Goal: Task Accomplishment & Management: Complete application form

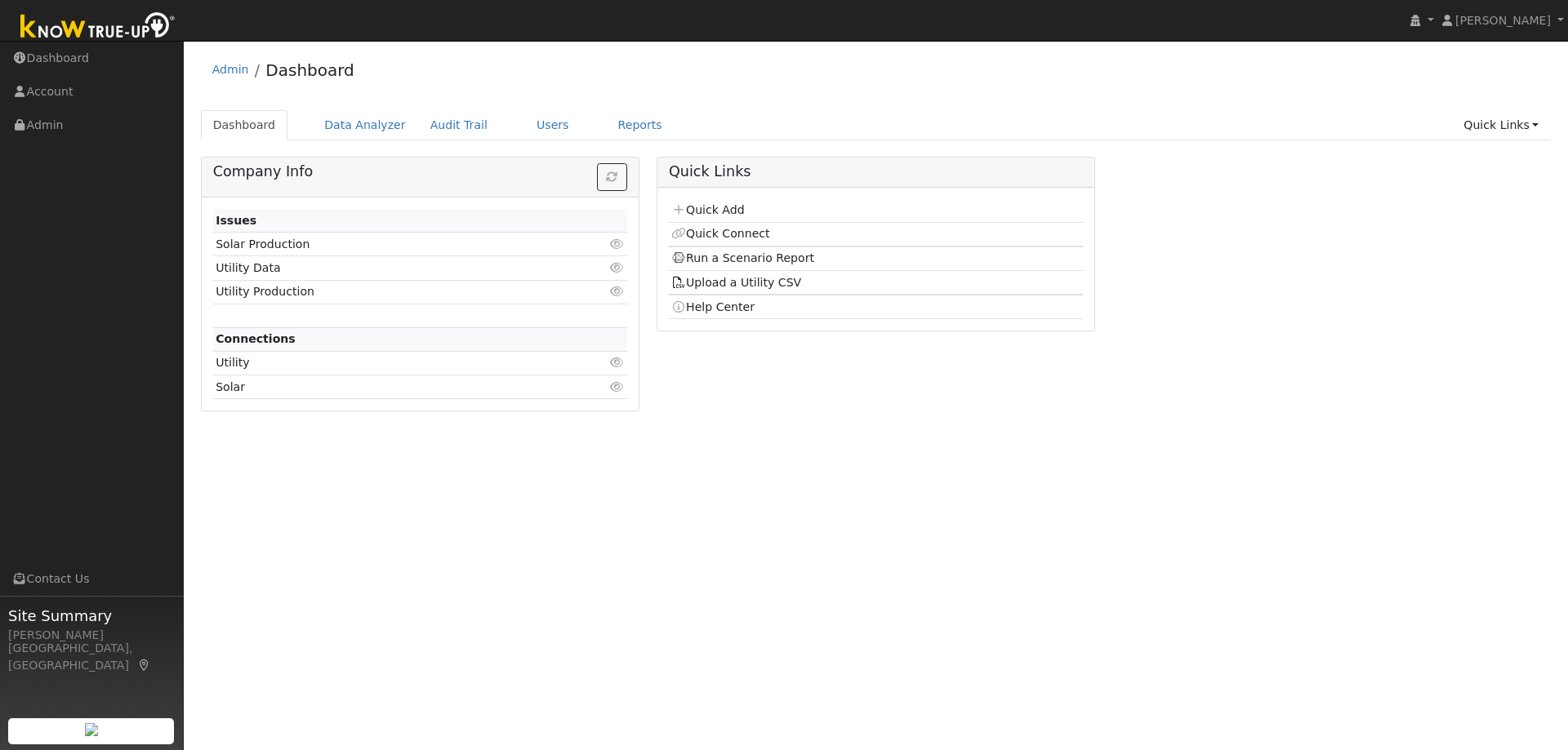
click at [370, 132] on link "Data Analyzer" at bounding box center [364, 125] width 106 height 31
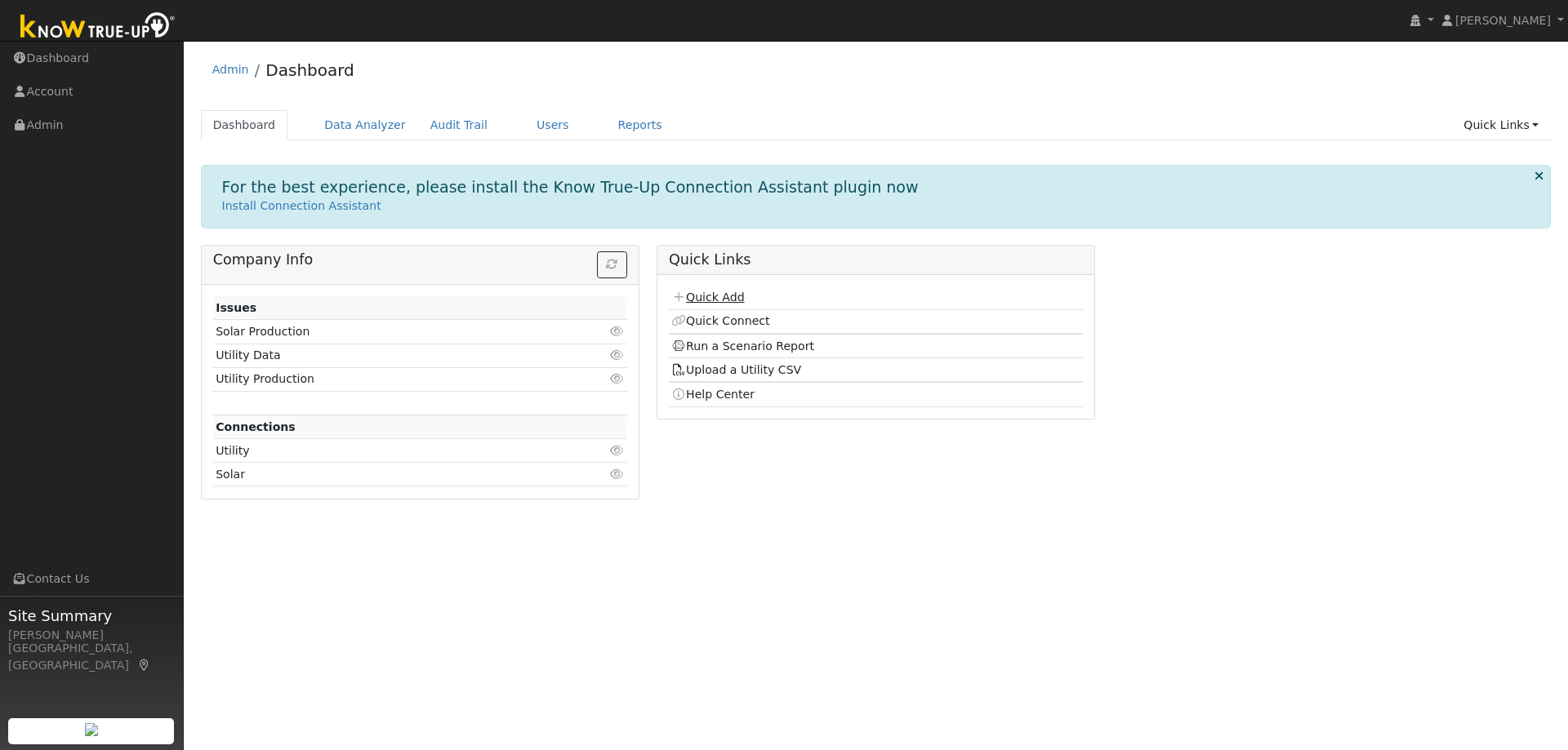
click at [723, 300] on link "Quick Add" at bounding box center [707, 297] width 72 height 13
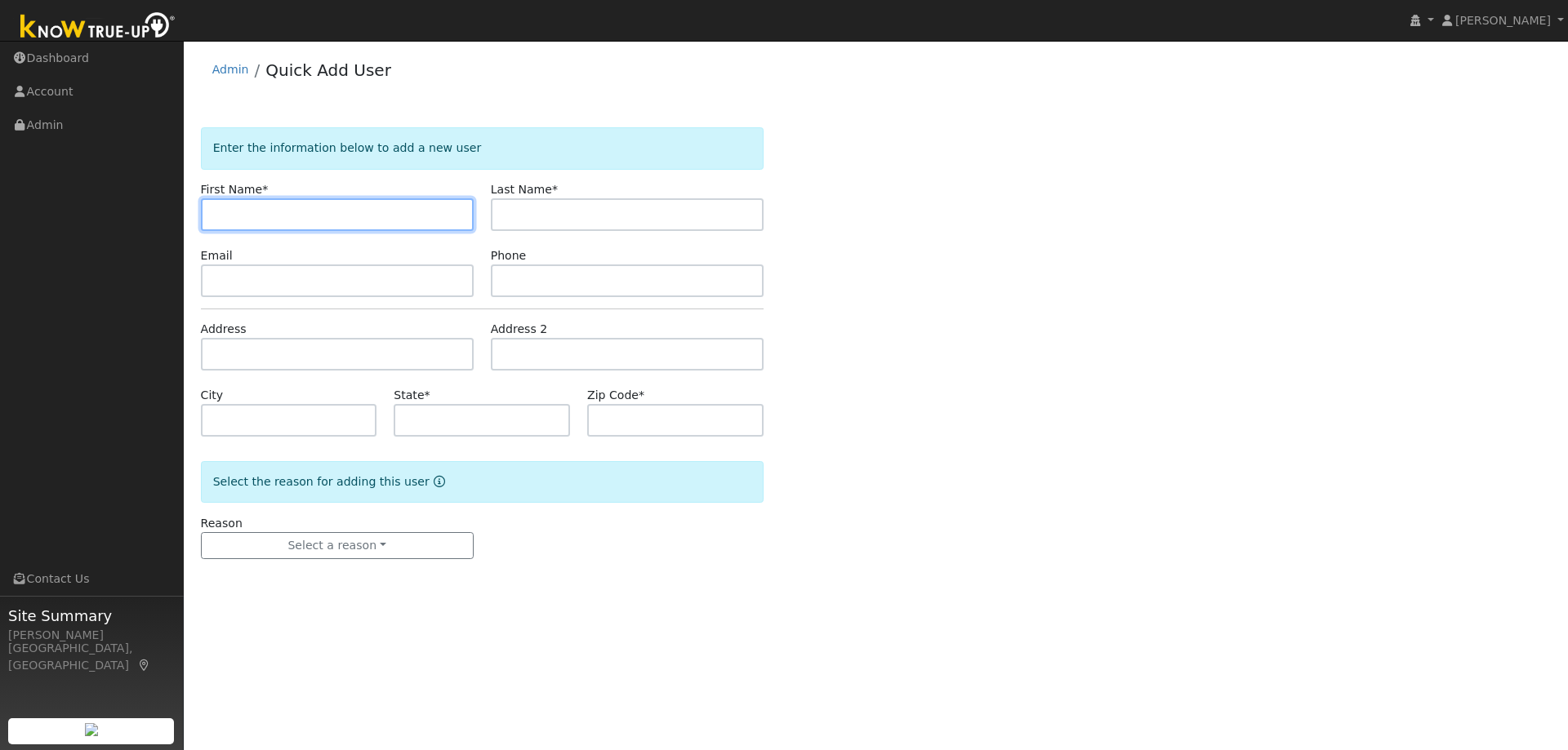
click at [352, 215] on input "text" at bounding box center [338, 214] width 273 height 33
paste input "Curtis Tran"
type input "Curtis"
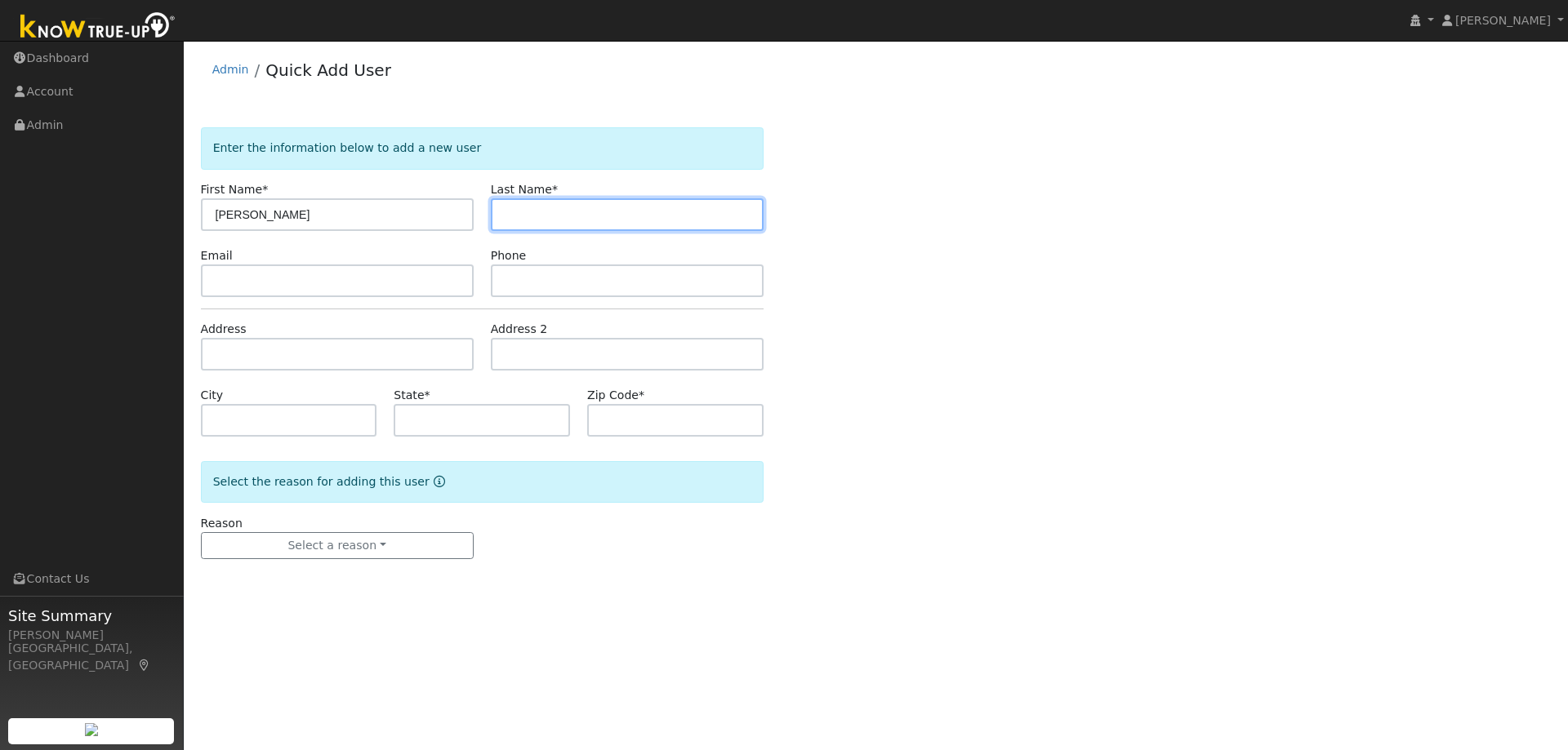
paste input "Tran"
type input "Tran"
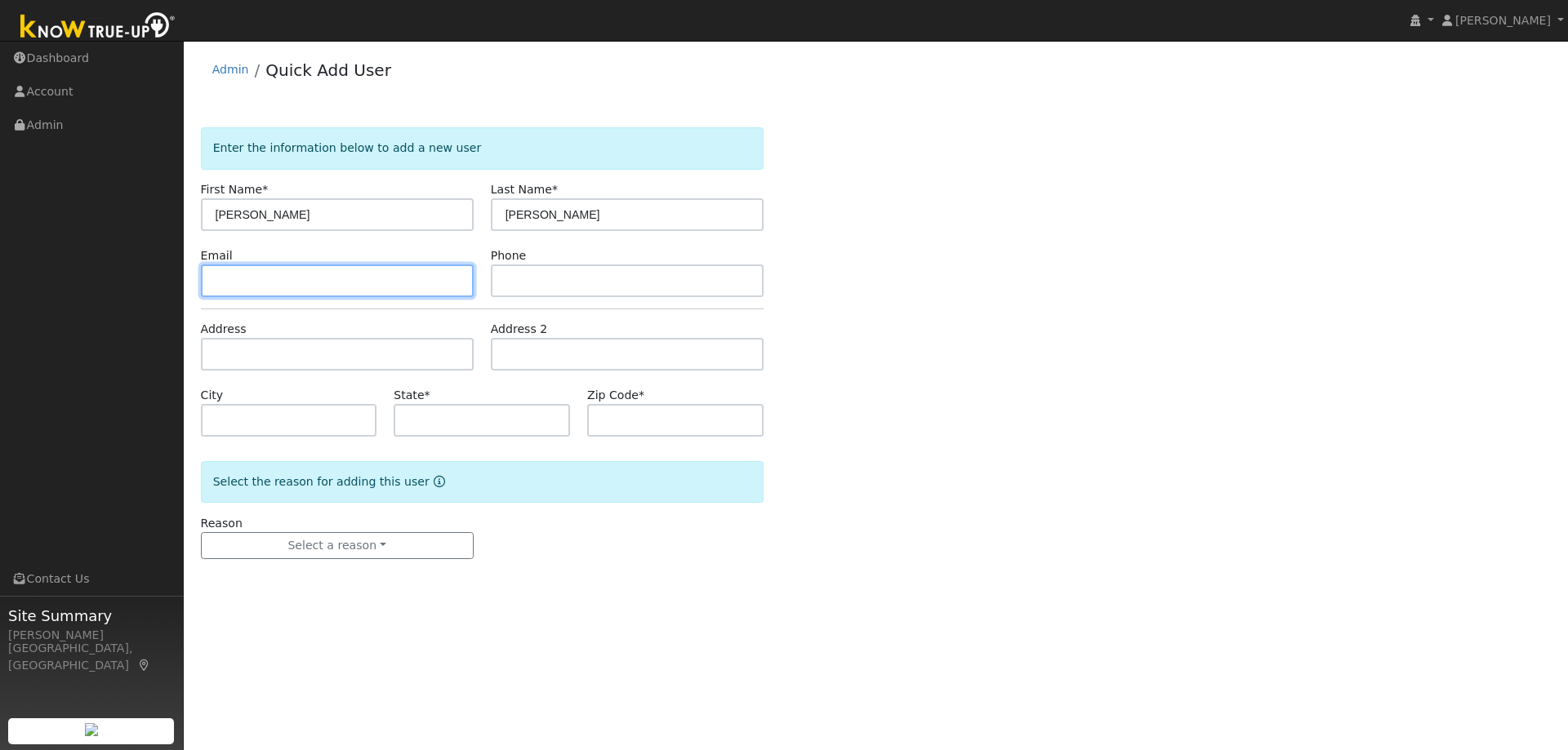
click at [408, 289] on input "text" at bounding box center [338, 280] width 273 height 33
paste input "cuotran@gmail.com"
type input "cuotran@gmail.com"
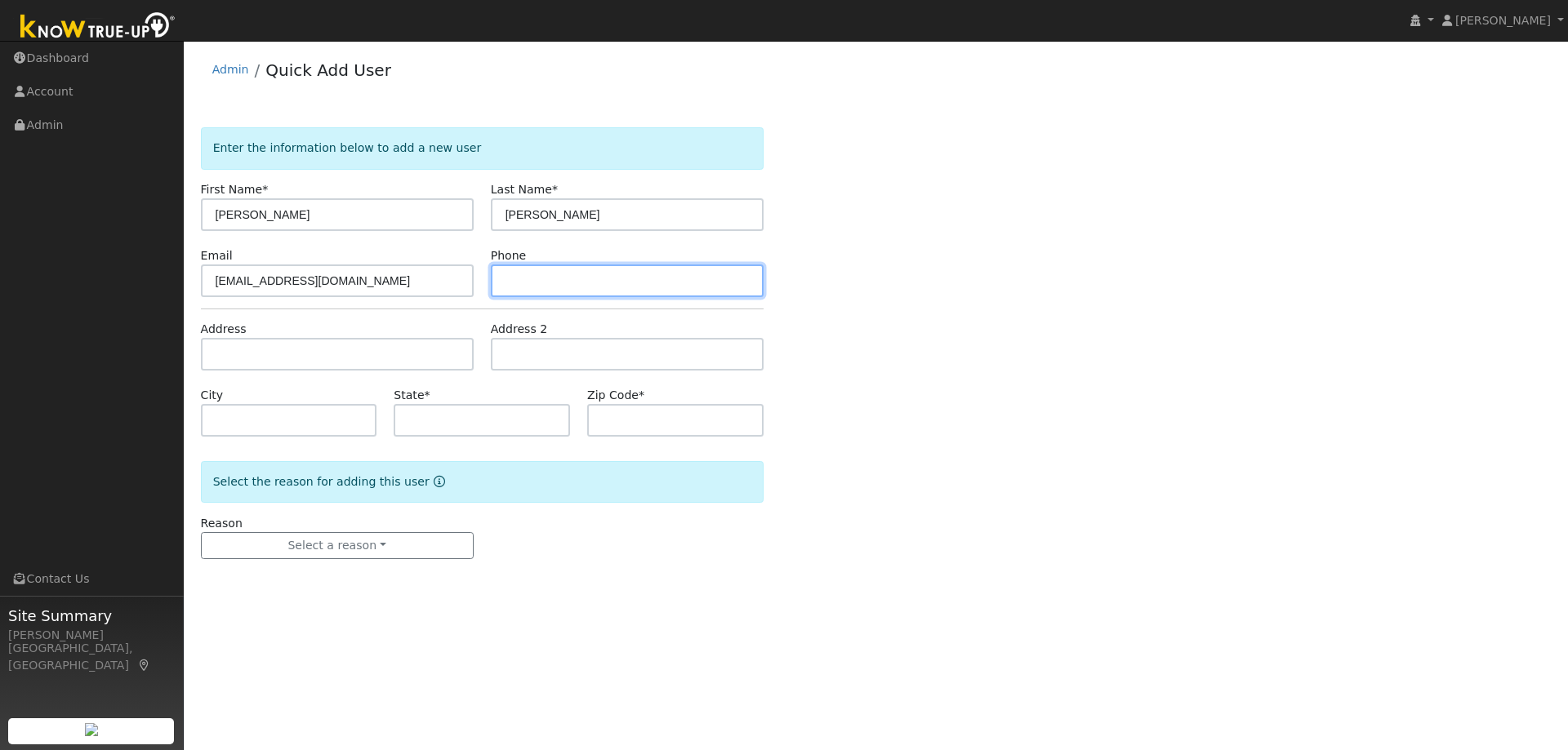
click at [648, 265] on input "text" at bounding box center [628, 280] width 273 height 33
paste input "5103623580"
type input "5103623580"
click at [304, 335] on div "Address" at bounding box center [337, 345] width 290 height 49
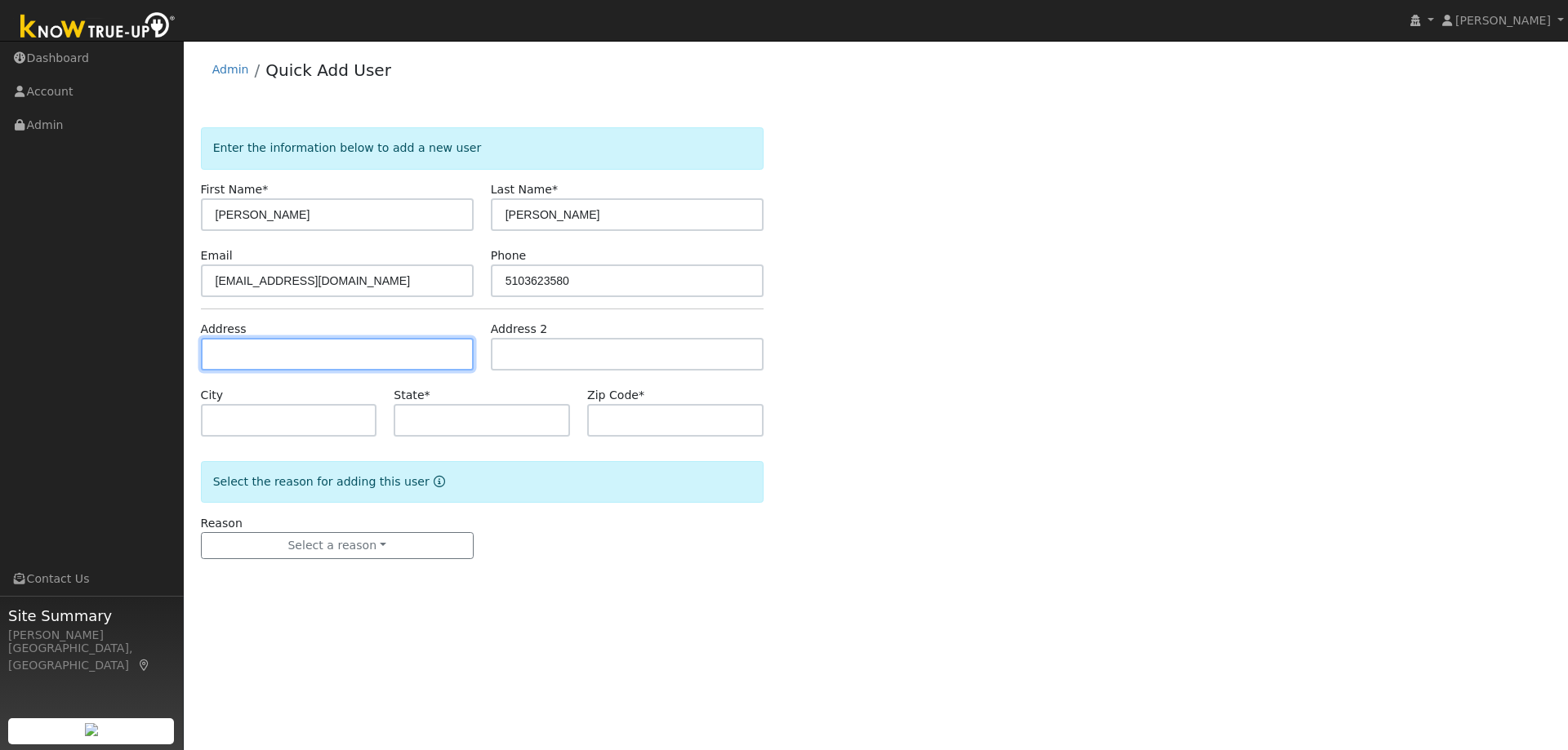
click at [326, 356] on input "text" at bounding box center [338, 353] width 273 height 33
paste input "[STREET_ADDRESS][PERSON_NAME]"
type input "[STREET_ADDRESS]"
type input "Orinda"
type input "CA"
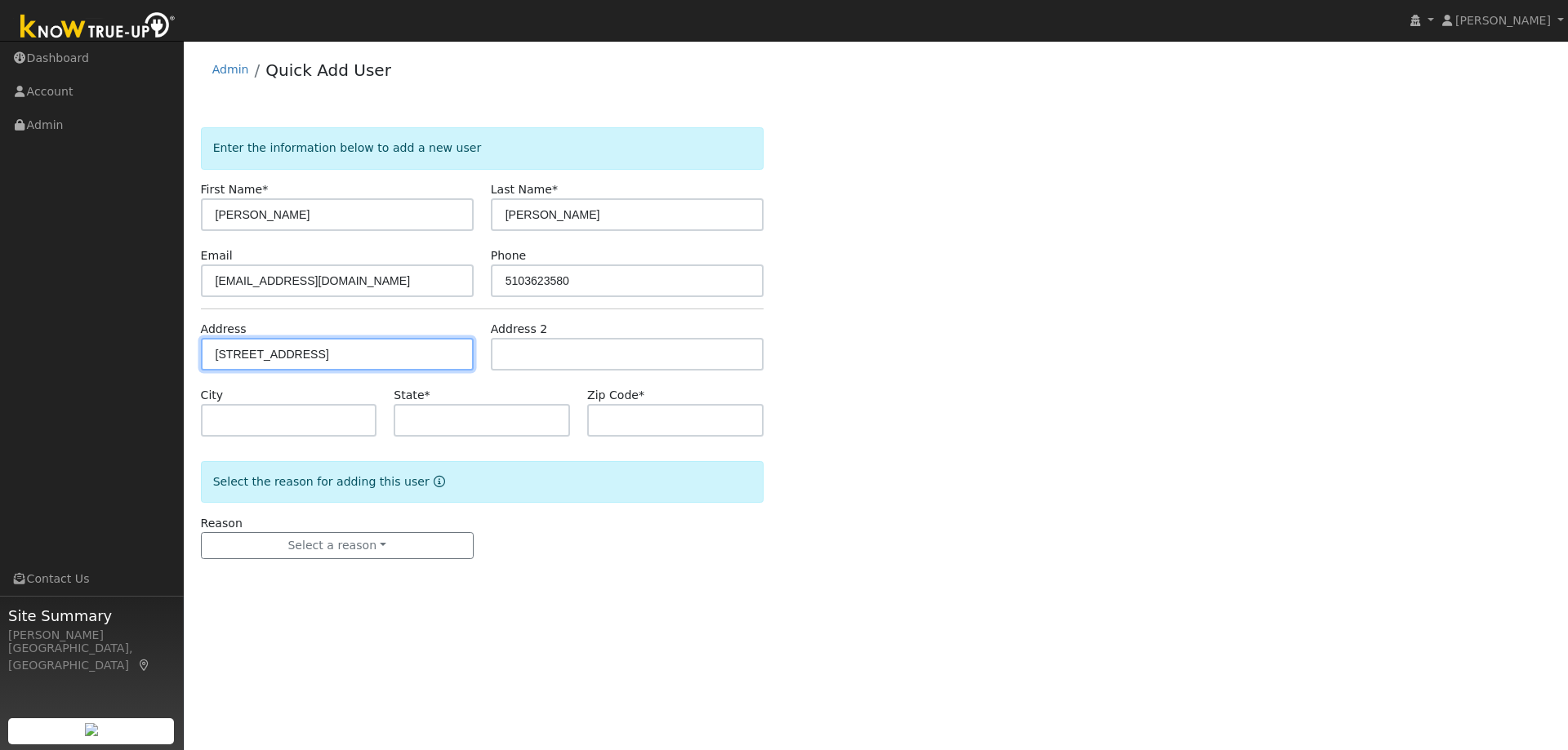
type input "94563"
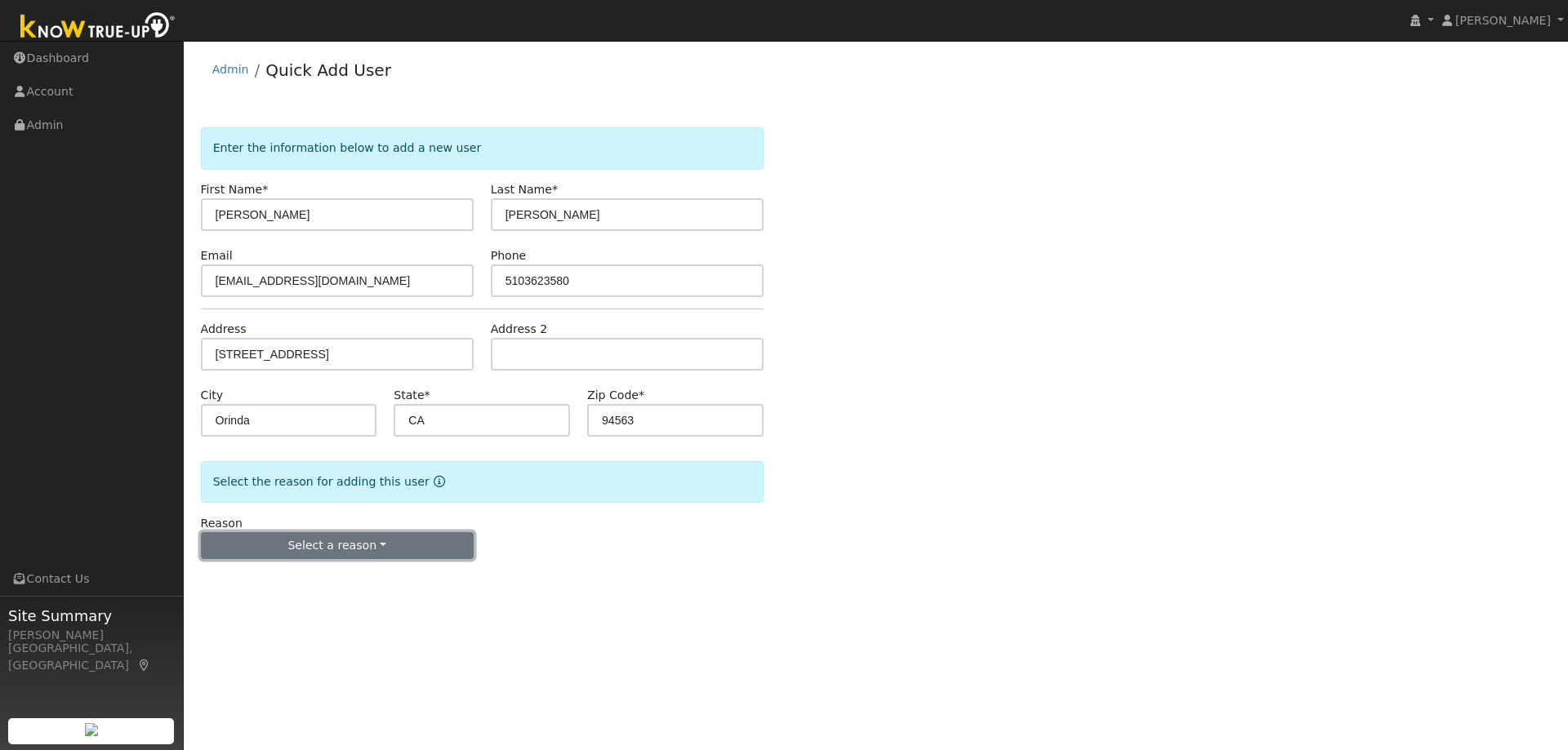
click at [338, 554] on button "Select a reason" at bounding box center [338, 546] width 273 height 28
click at [283, 590] on link "New lead" at bounding box center [292, 579] width 180 height 23
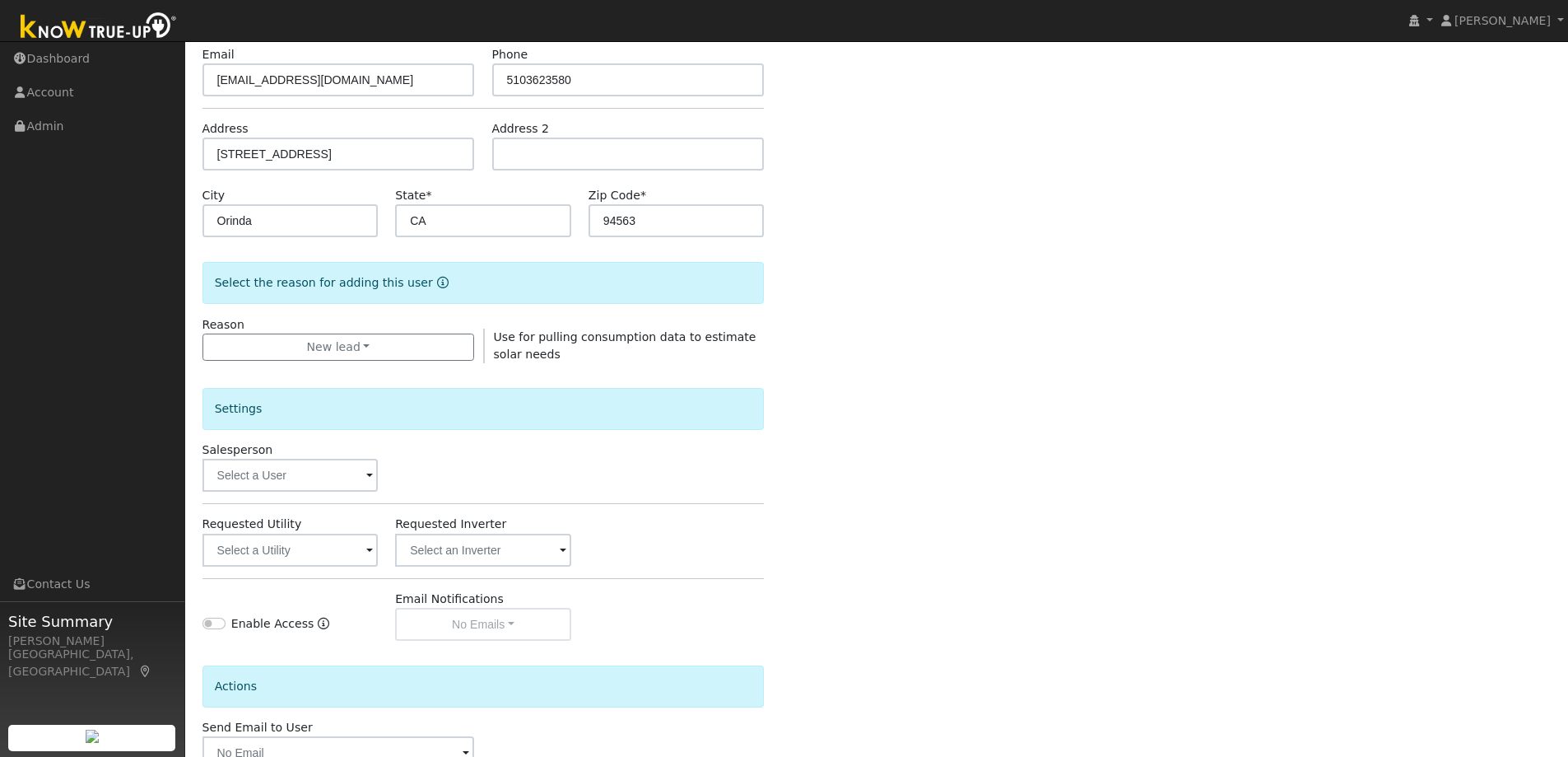
scroll to position [310, 0]
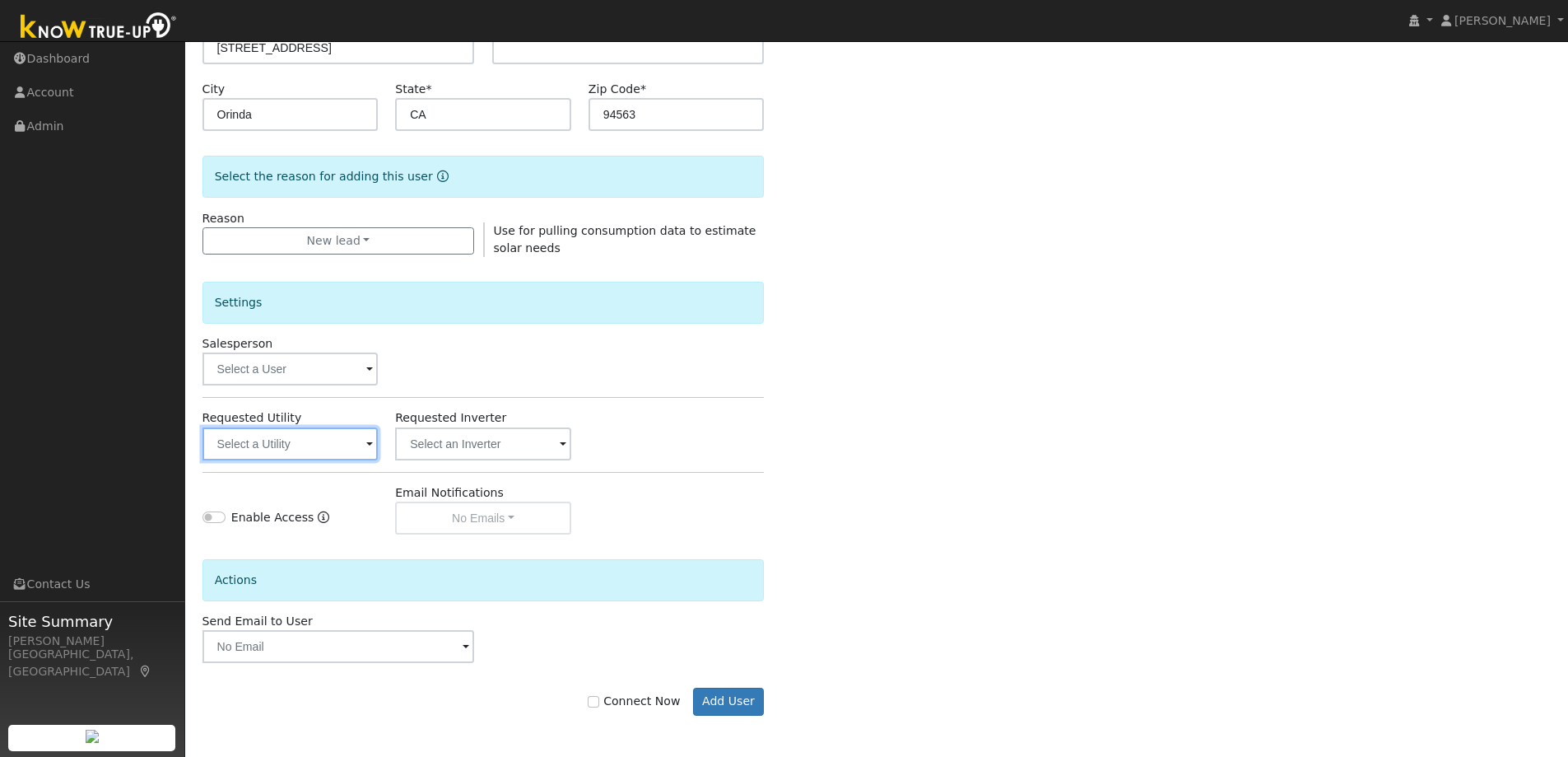
click at [261, 446] on input "text" at bounding box center [290, 443] width 177 height 33
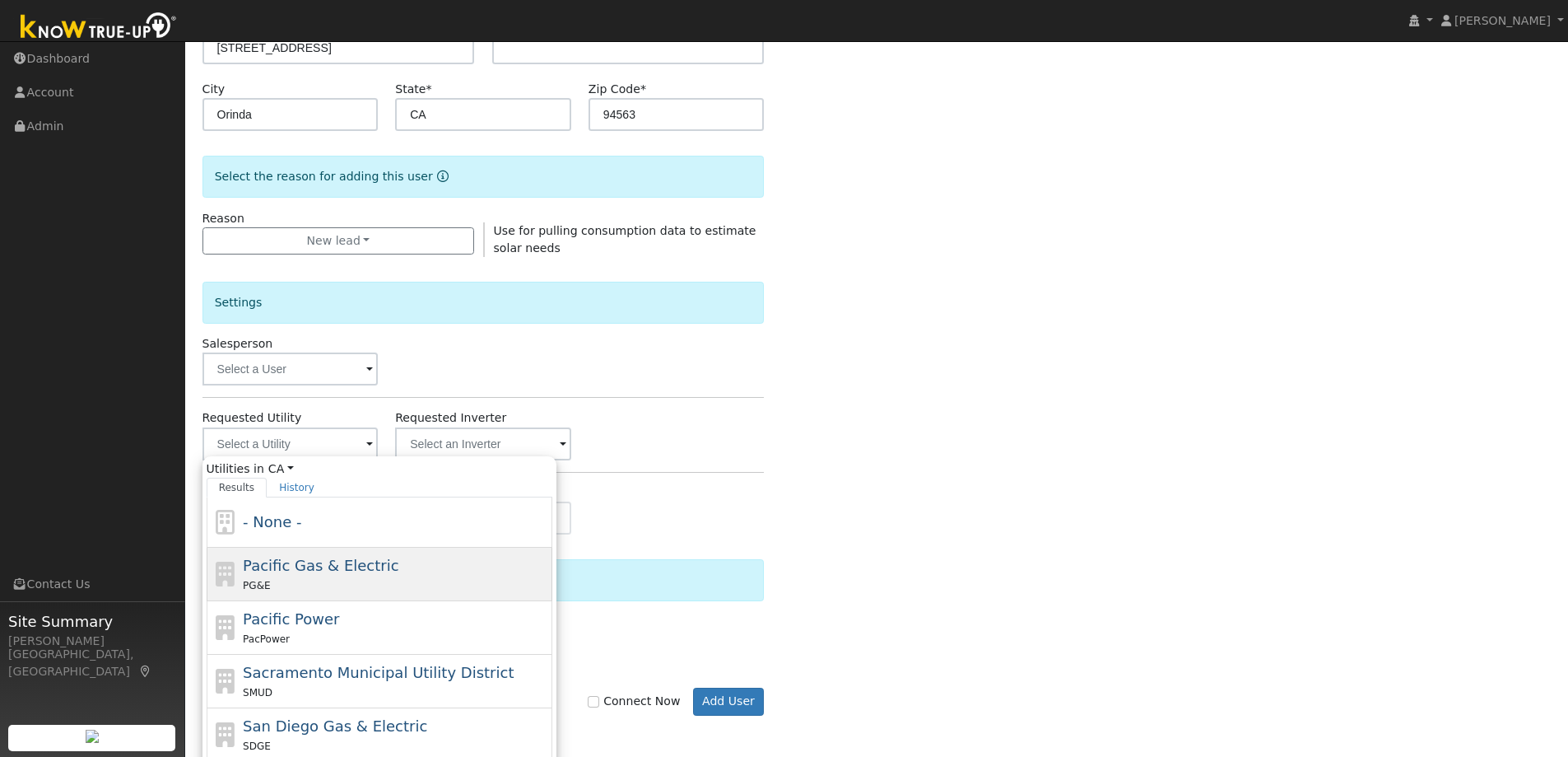
click at [382, 568] on div "Pacific Gas & Electric PG&E" at bounding box center [395, 574] width 305 height 40
type input "Pacific Gas & Electric"
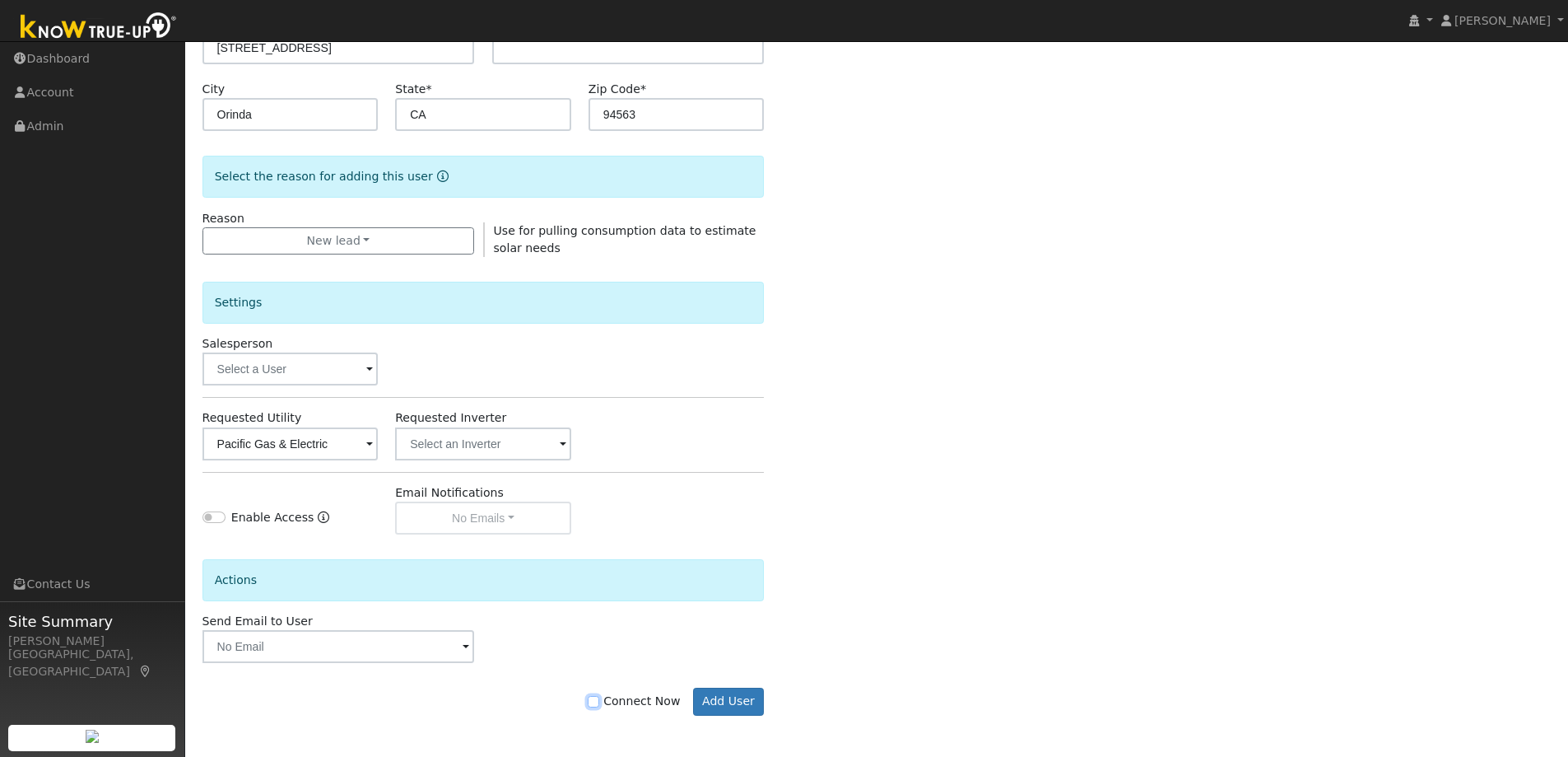
click at [600, 699] on input "Connect Now" at bounding box center [594, 702] width 12 height 12
checkbox input "true"
click at [757, 713] on button "Add User" at bounding box center [730, 702] width 72 height 28
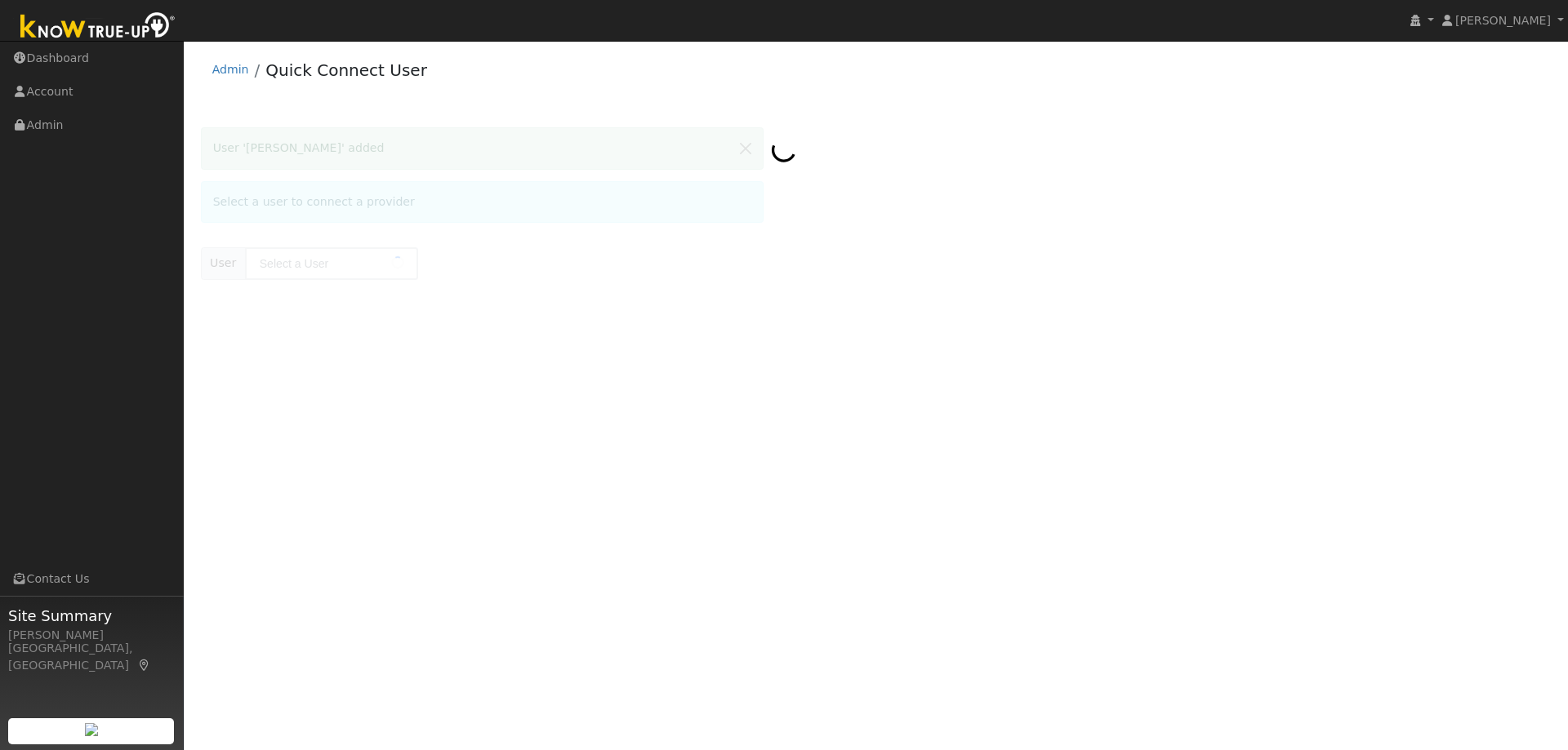
type input "[PERSON_NAME]"
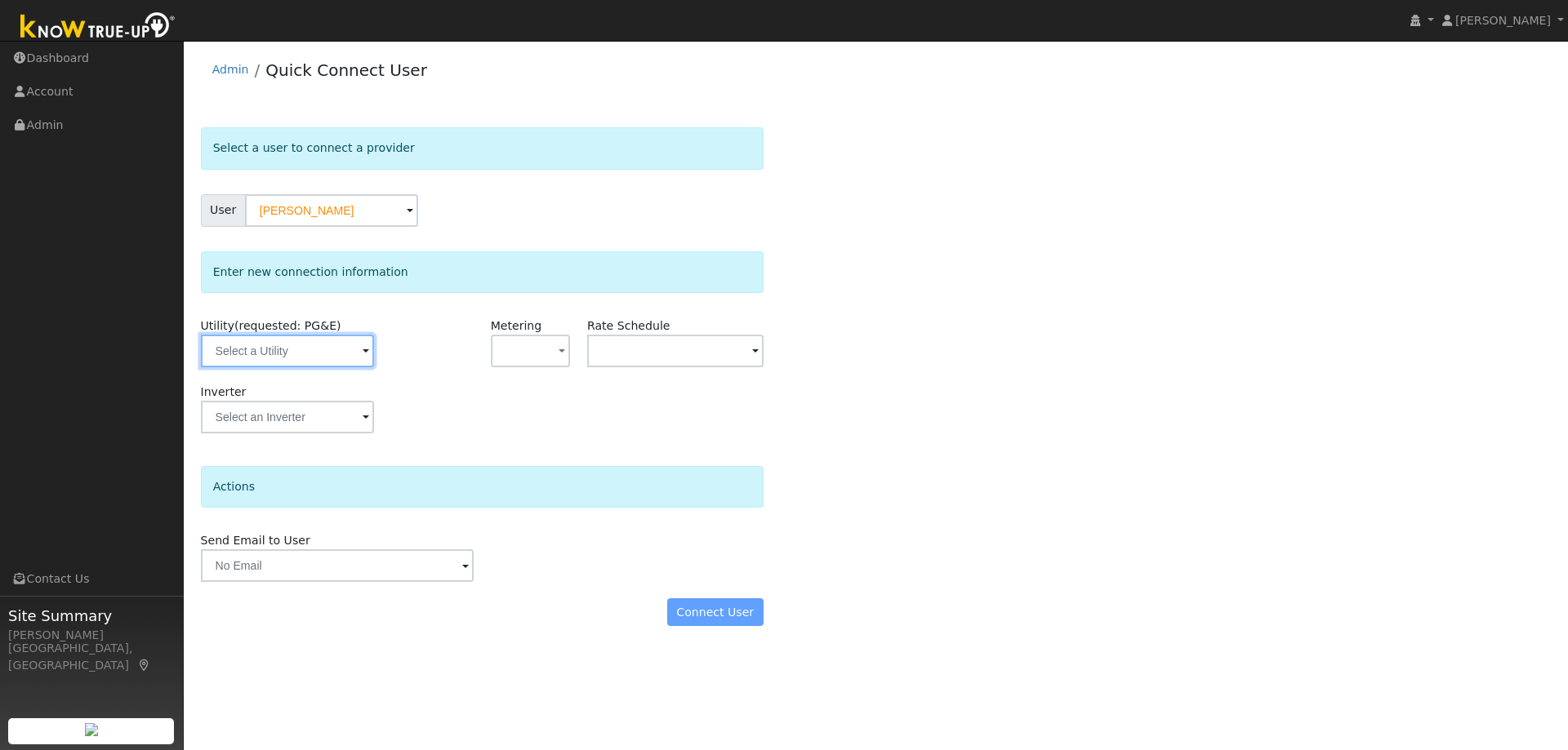
click at [277, 352] on input "text" at bounding box center [287, 350] width 173 height 33
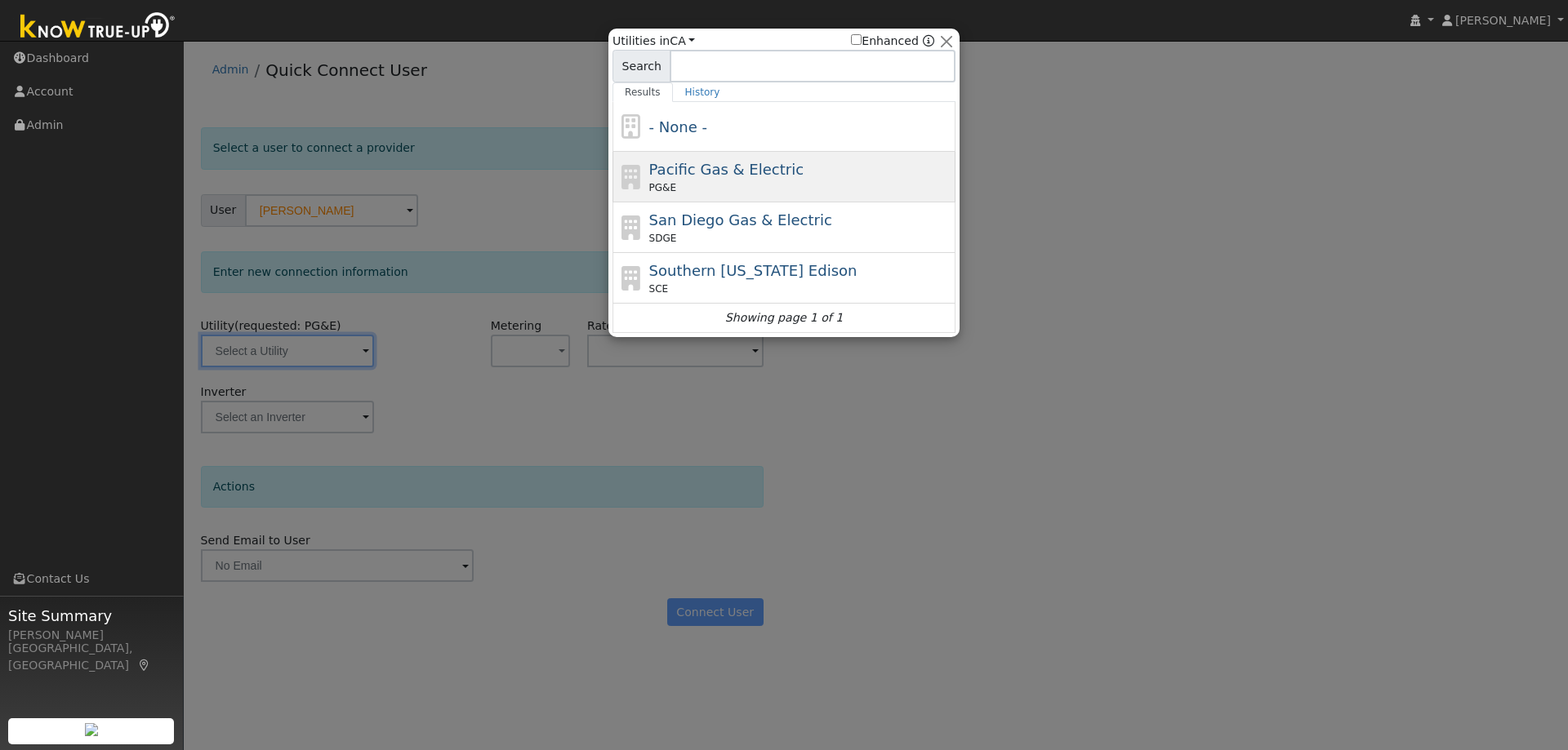
click at [741, 164] on span "Pacific Gas & Electric" at bounding box center [727, 169] width 154 height 17
type input "PG&E"
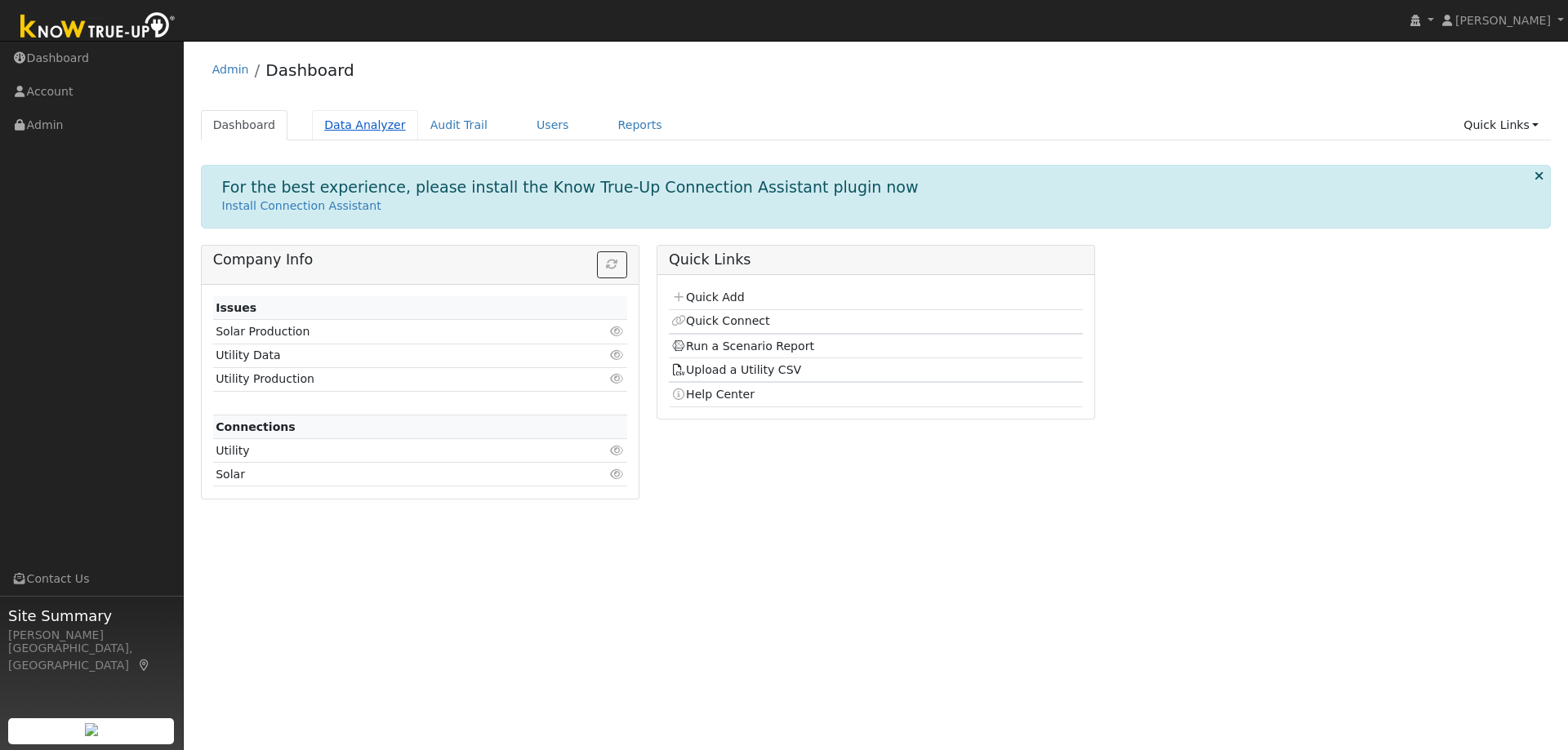
click at [318, 124] on link "Data Analyzer" at bounding box center [364, 125] width 106 height 31
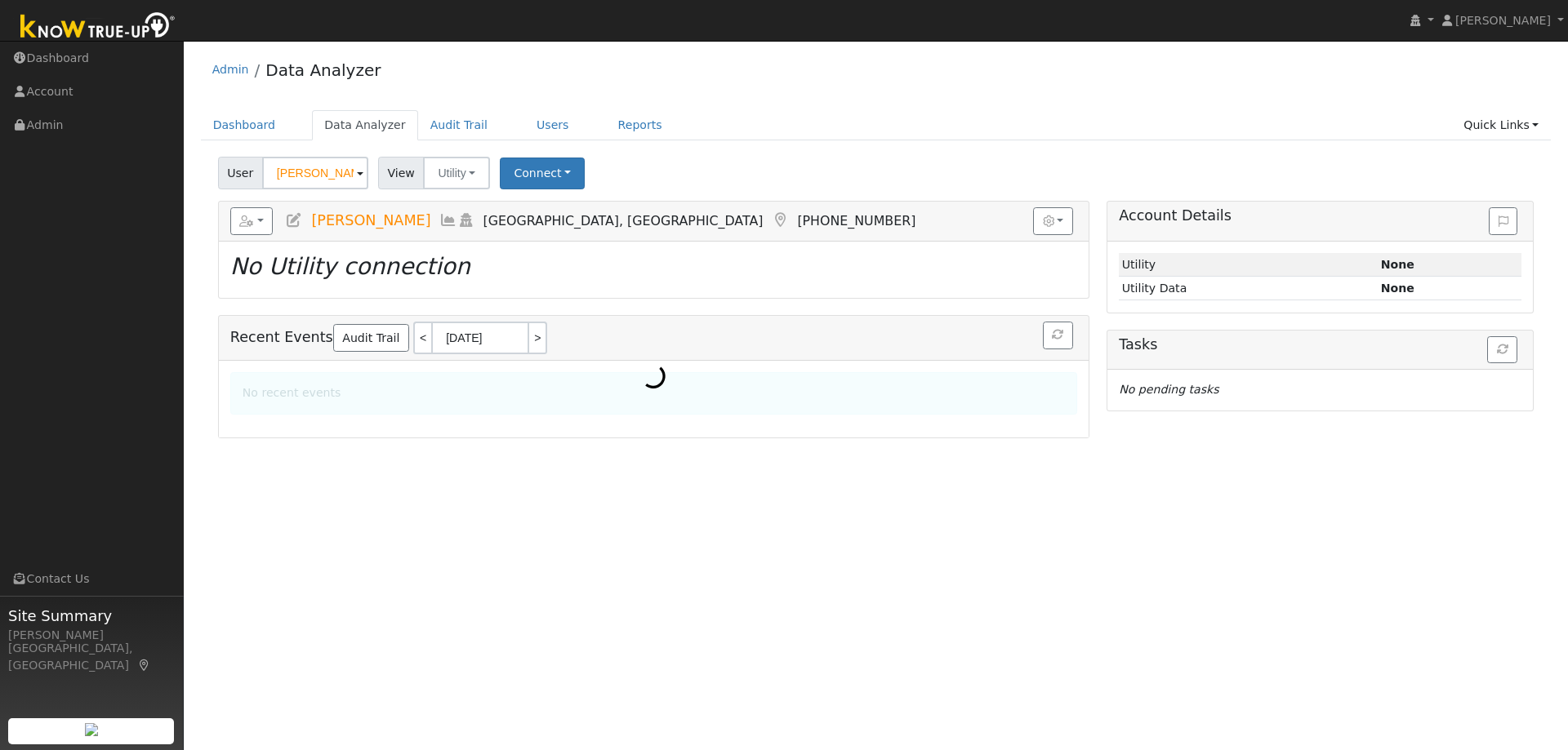
click at [316, 175] on input "[PERSON_NAME]" at bounding box center [315, 172] width 106 height 33
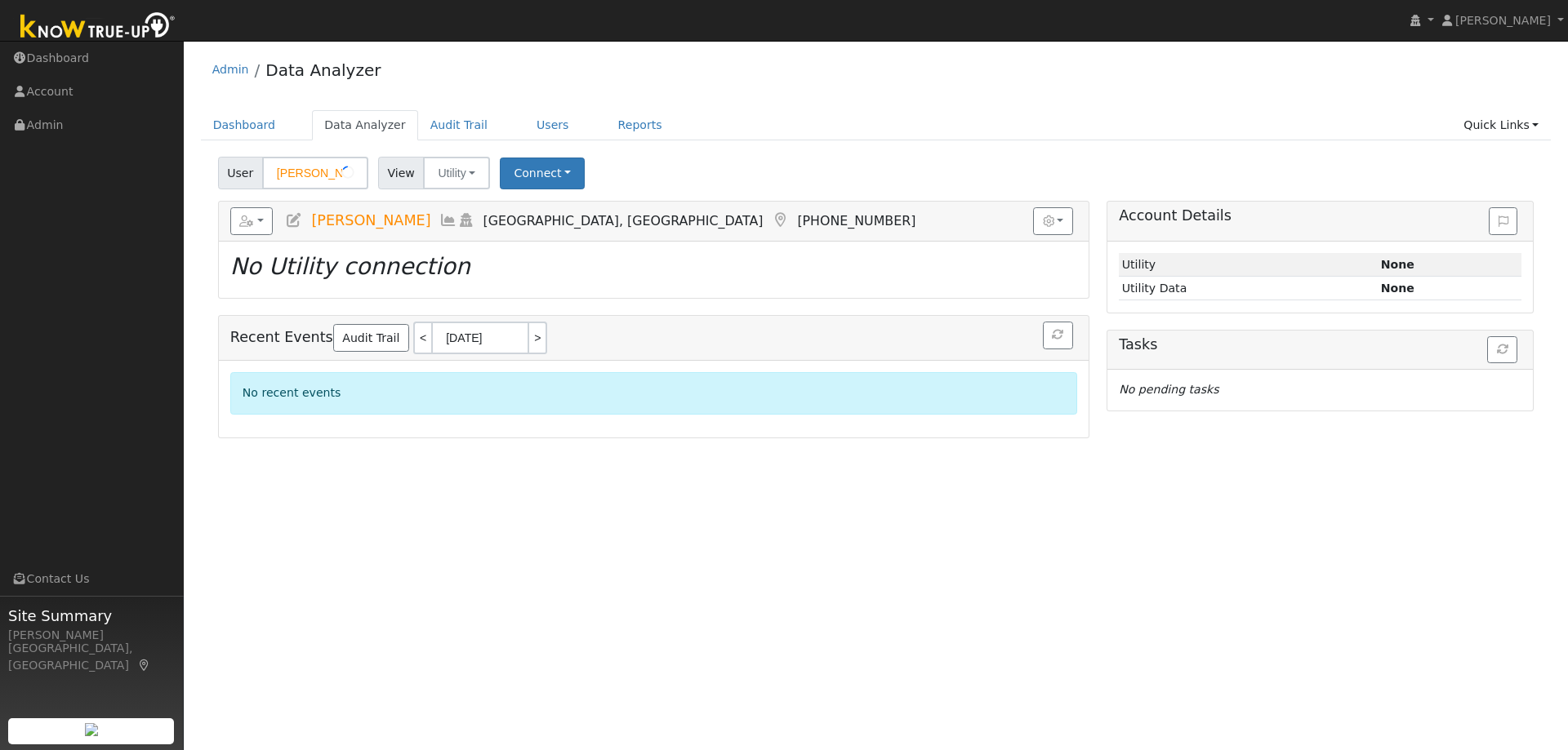
click at [316, 175] on input "[PERSON_NAME]" at bounding box center [315, 172] width 106 height 33
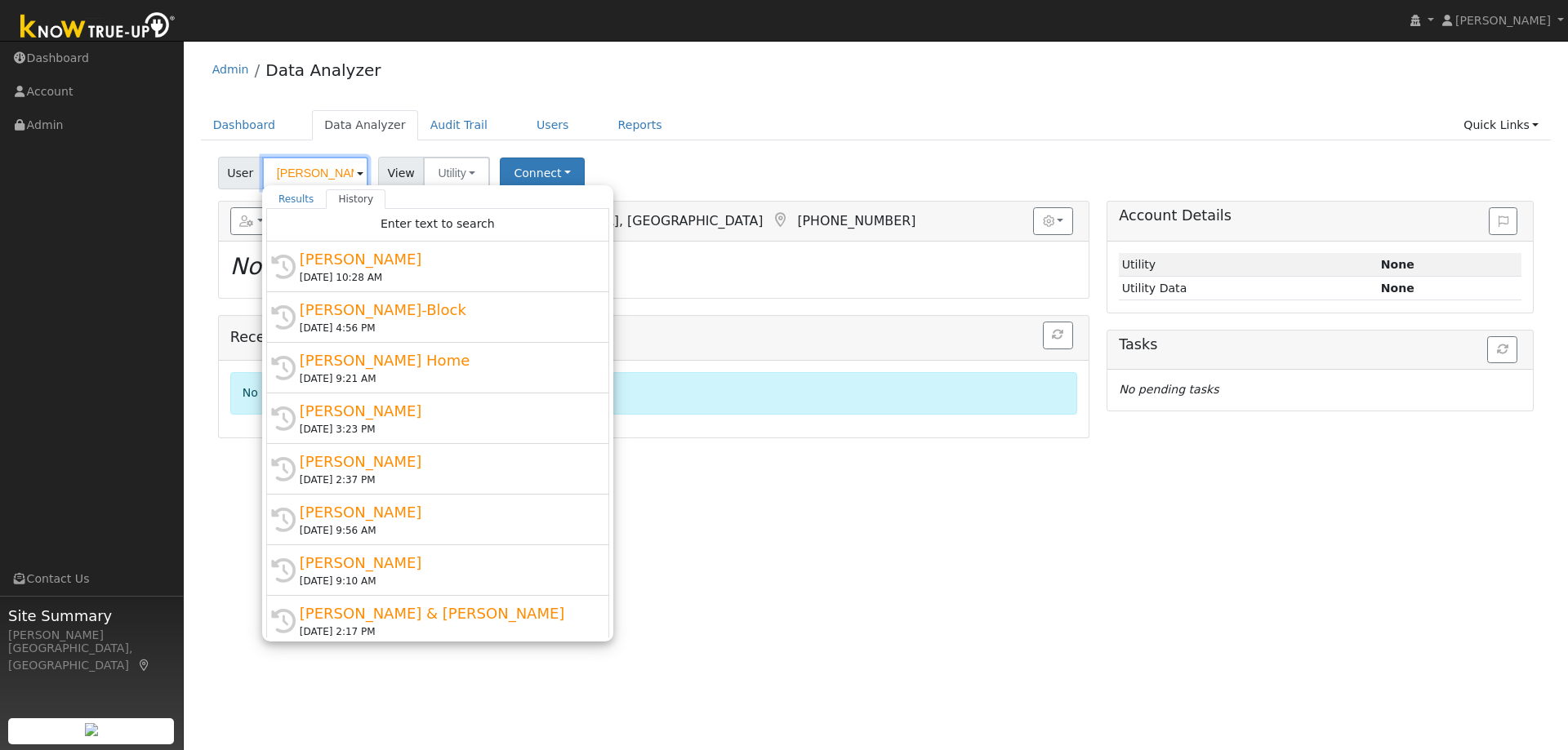
click at [316, 175] on input "[PERSON_NAME]" at bounding box center [315, 172] width 106 height 33
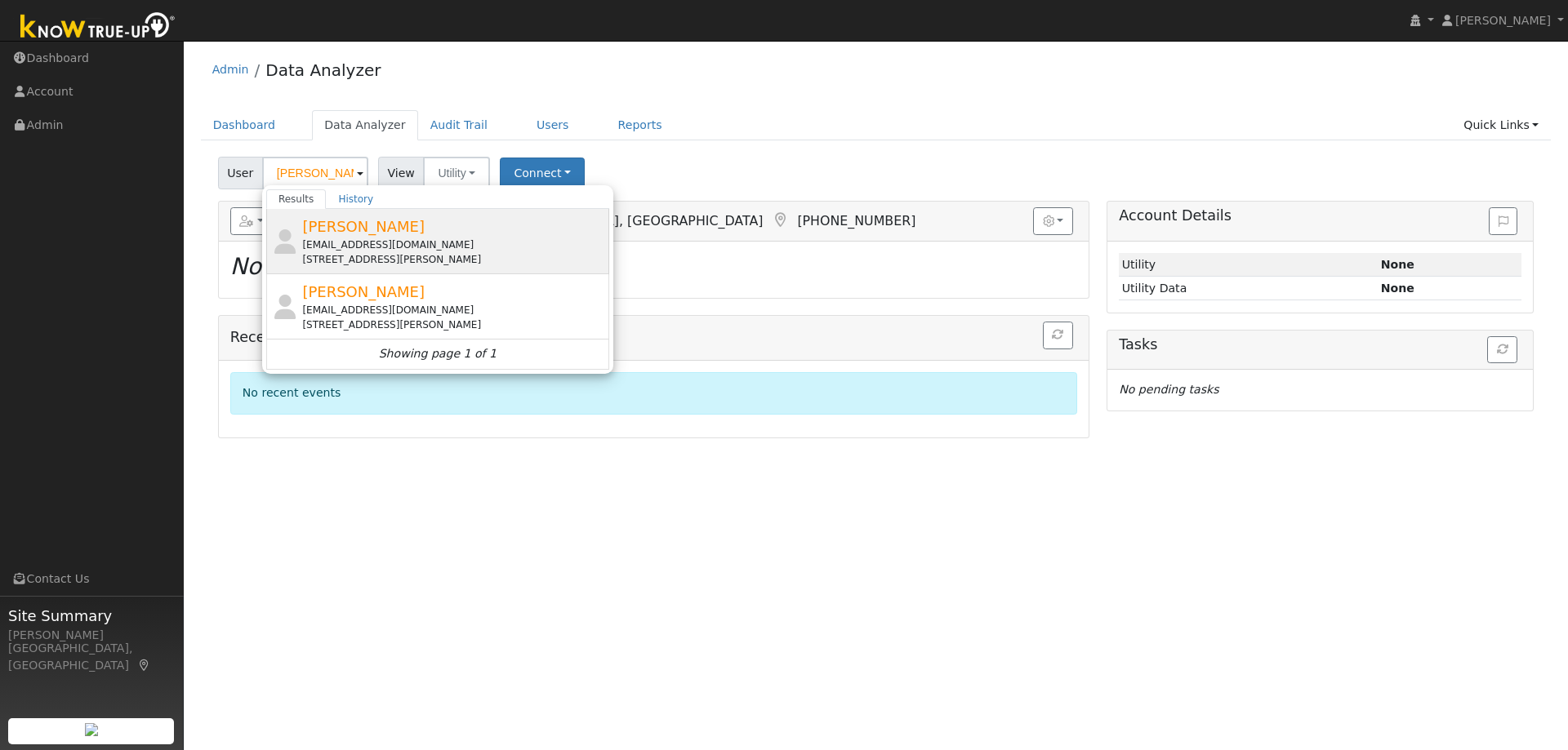
click at [406, 252] on div "[STREET_ADDRESS][PERSON_NAME]" at bounding box center [453, 259] width 303 height 15
type input "[PERSON_NAME]"
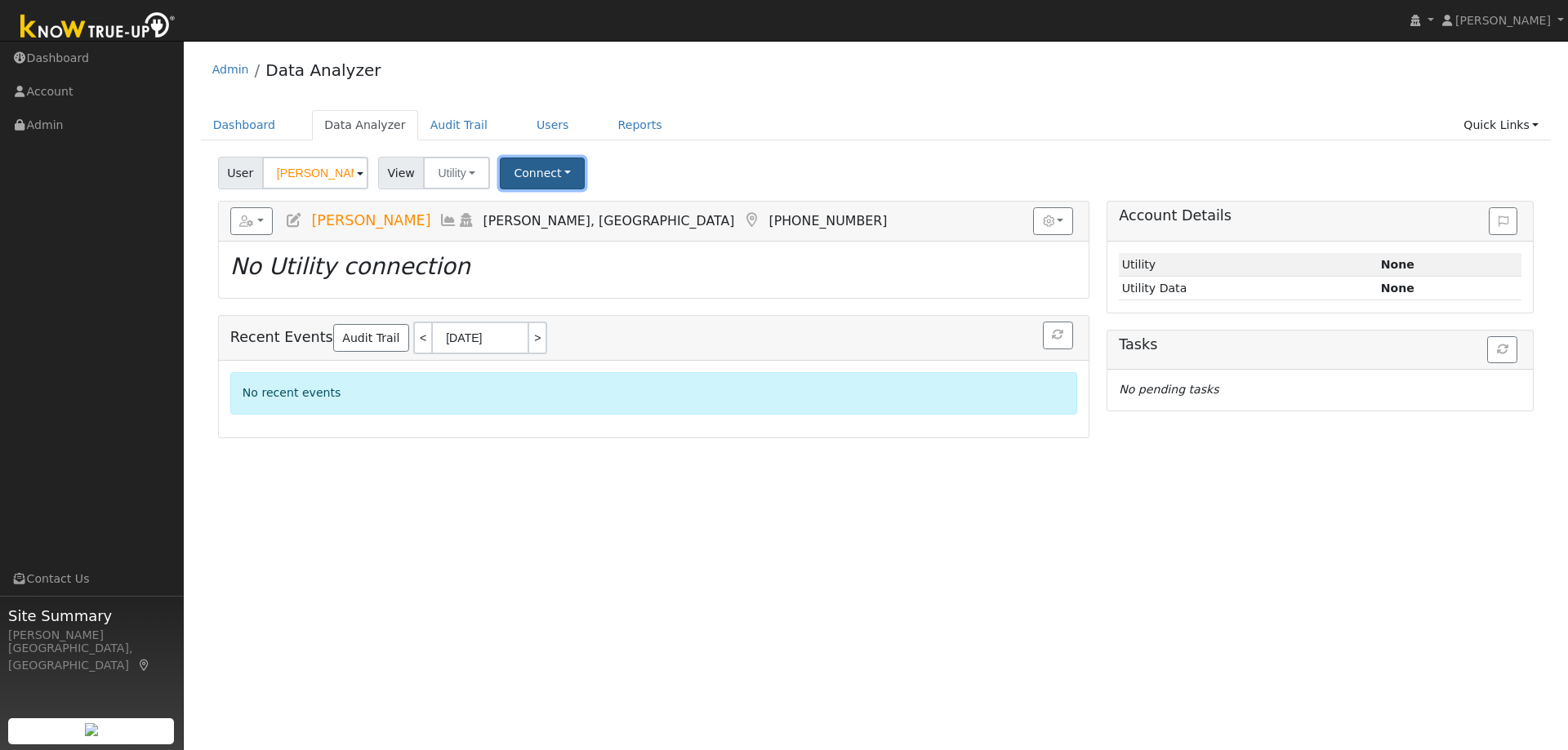
click at [530, 172] on button "Connect" at bounding box center [542, 173] width 85 height 32
click at [552, 244] on link "Quick Connect" at bounding box center [564, 243] width 128 height 23
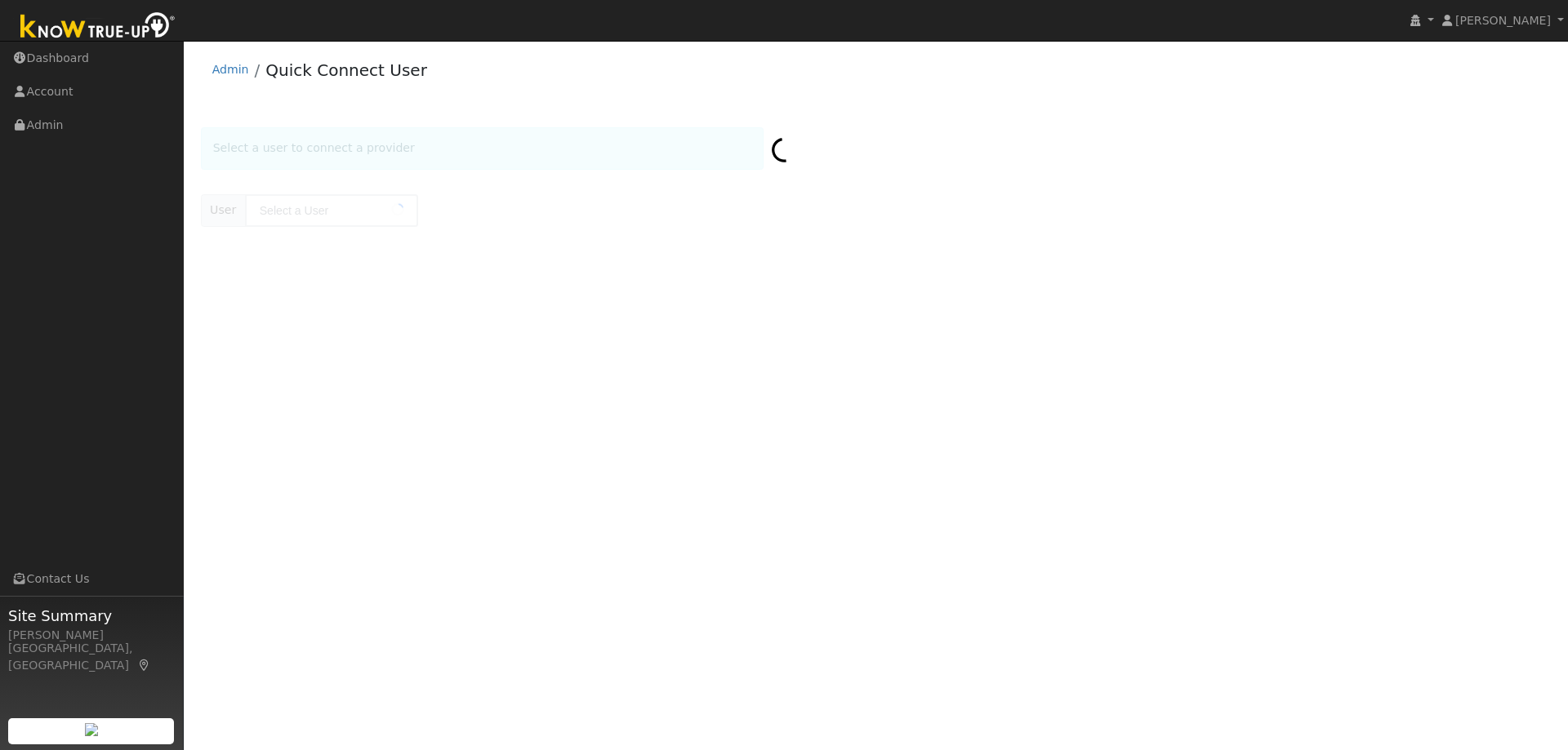
type input "[PERSON_NAME]"
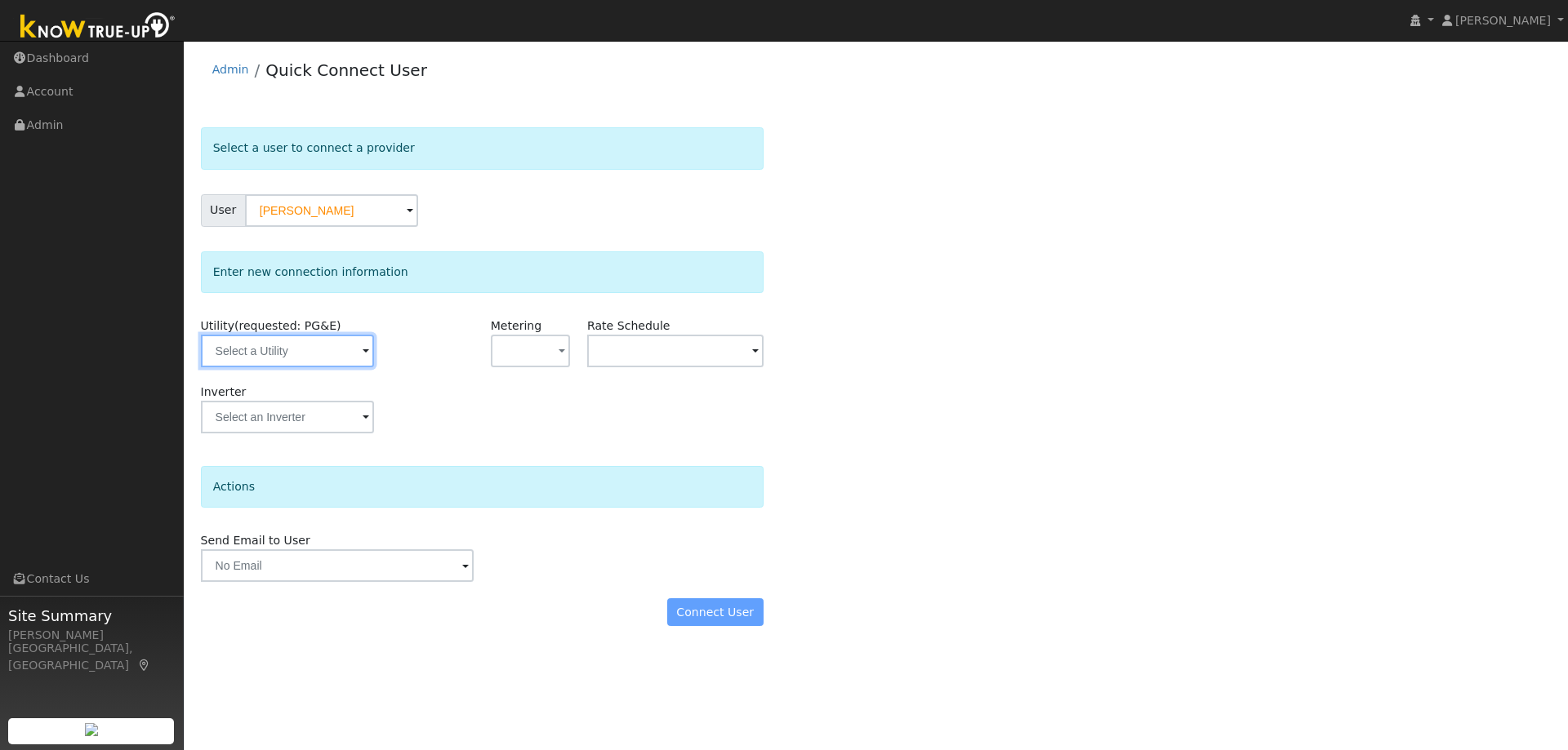
click at [293, 355] on input "text" at bounding box center [287, 350] width 173 height 33
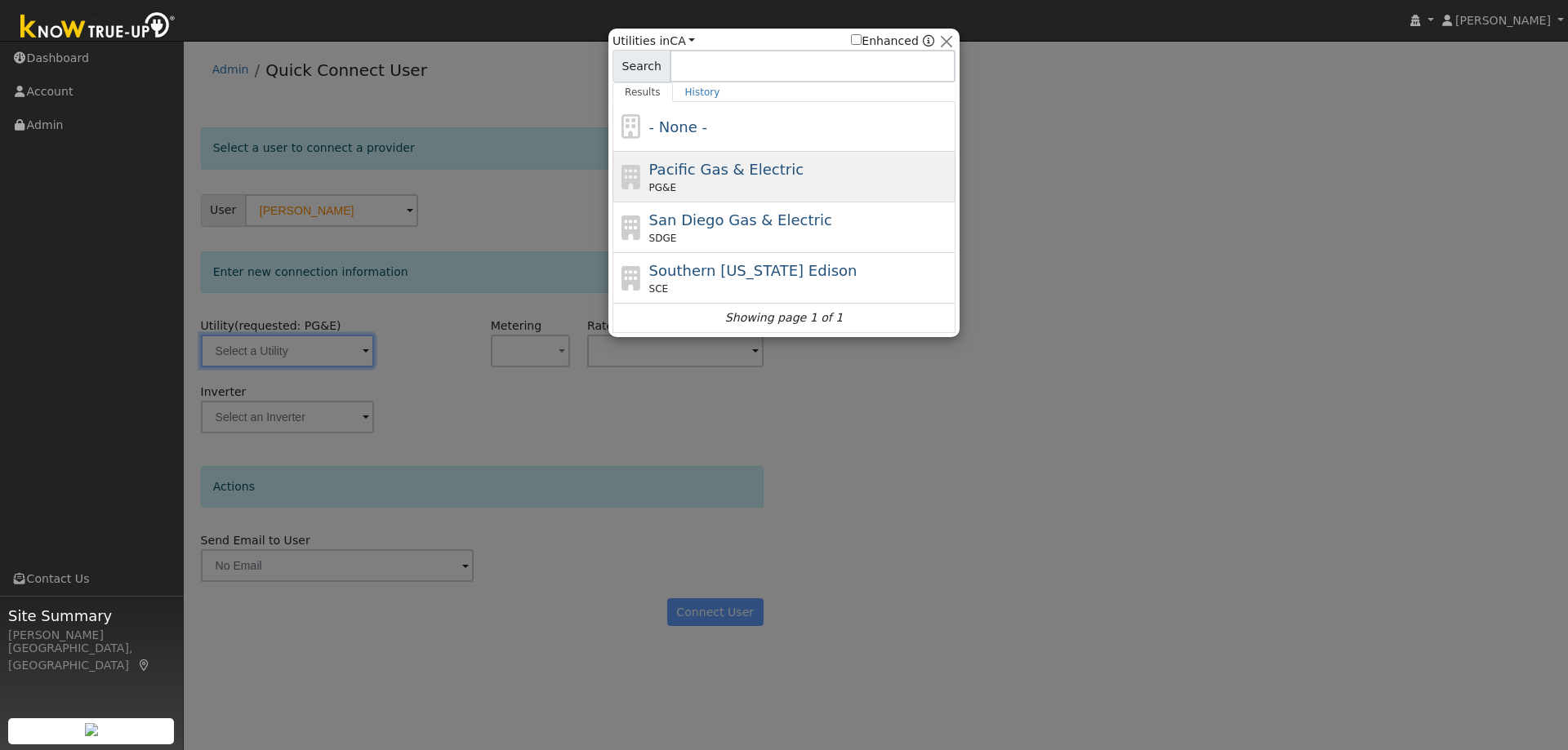
click at [704, 176] on span "Pacific Gas & Electric" at bounding box center [727, 169] width 154 height 17
type input "PG&E"
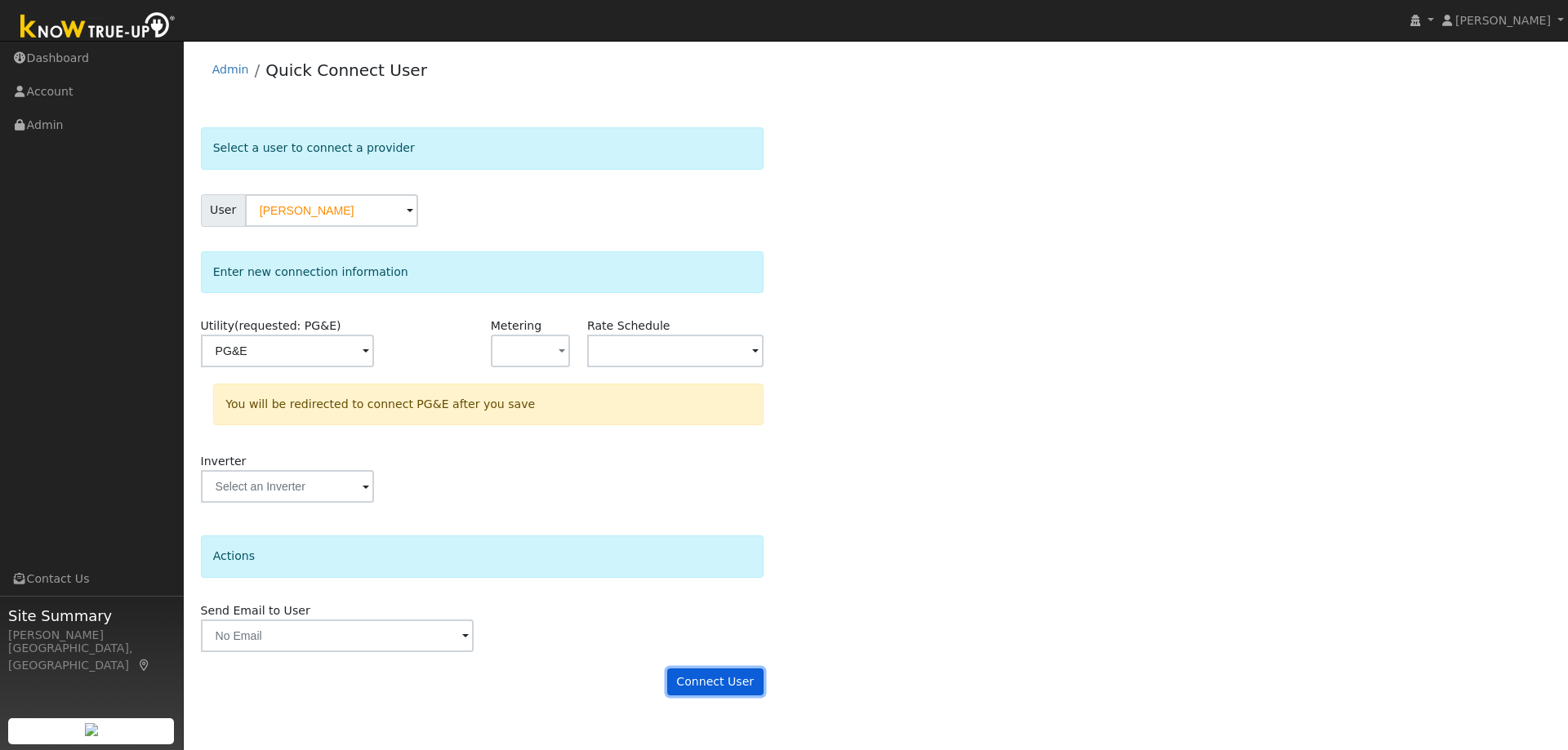
click at [726, 685] on button "Connect User" at bounding box center [715, 683] width 96 height 28
